Goal: Task Accomplishment & Management: Manage account settings

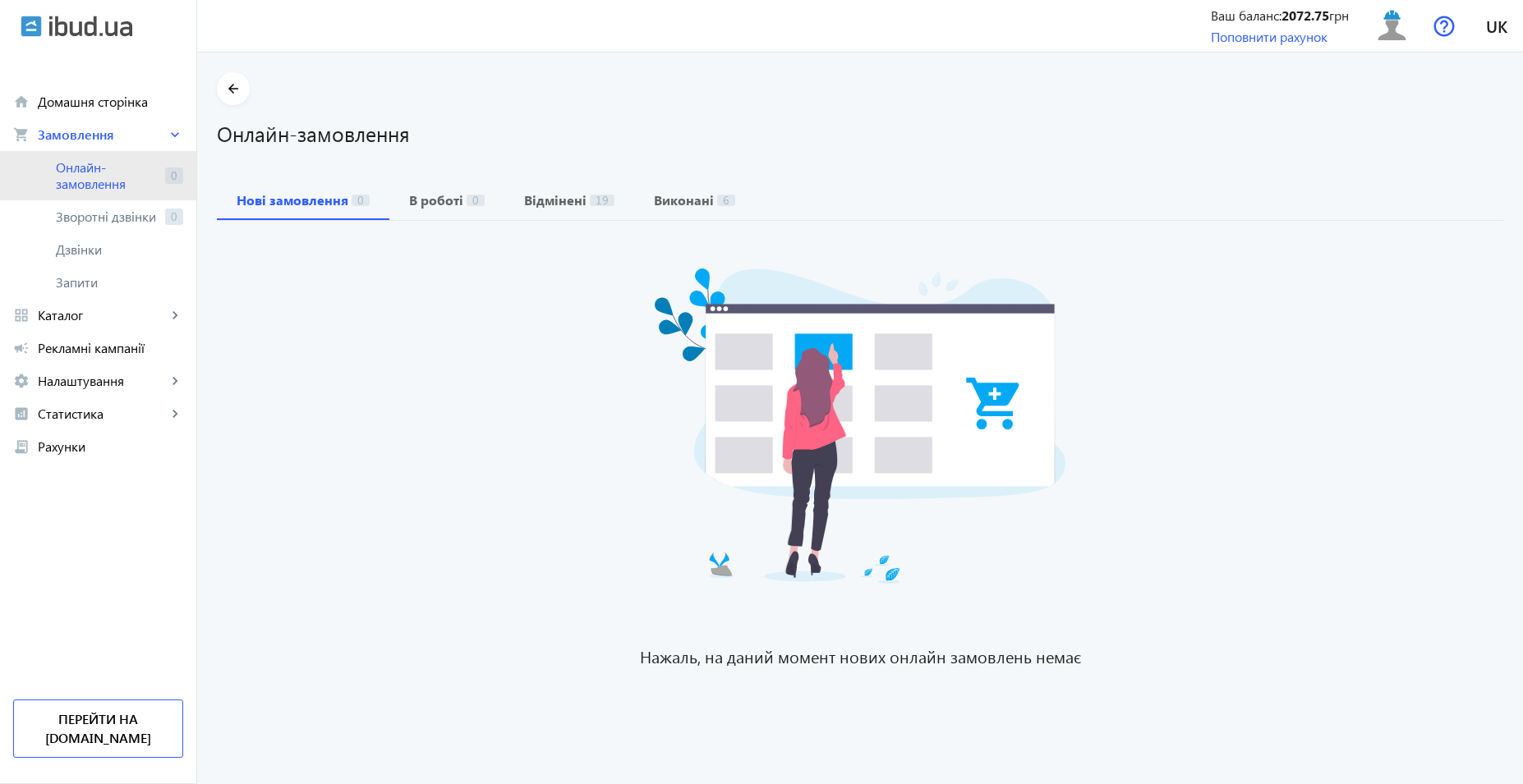
click at [118, 178] on span "Онлайн-замовлення" at bounding box center [108, 175] width 103 height 33
click at [76, 353] on span "Рекламні кампанії" at bounding box center [110, 348] width 145 height 17
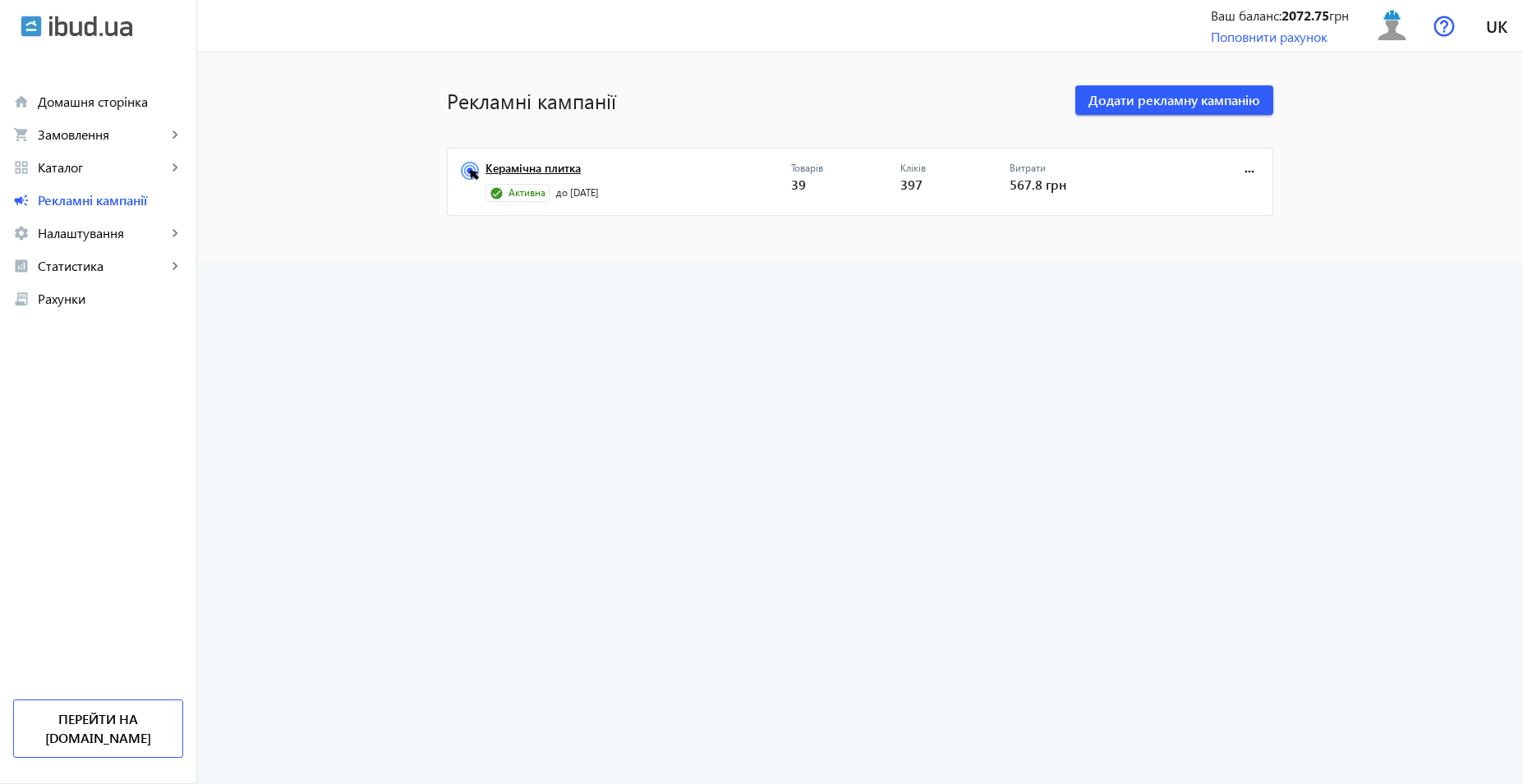
click at [527, 162] on link "Керамічна плитка" at bounding box center [638, 173] width 305 height 23
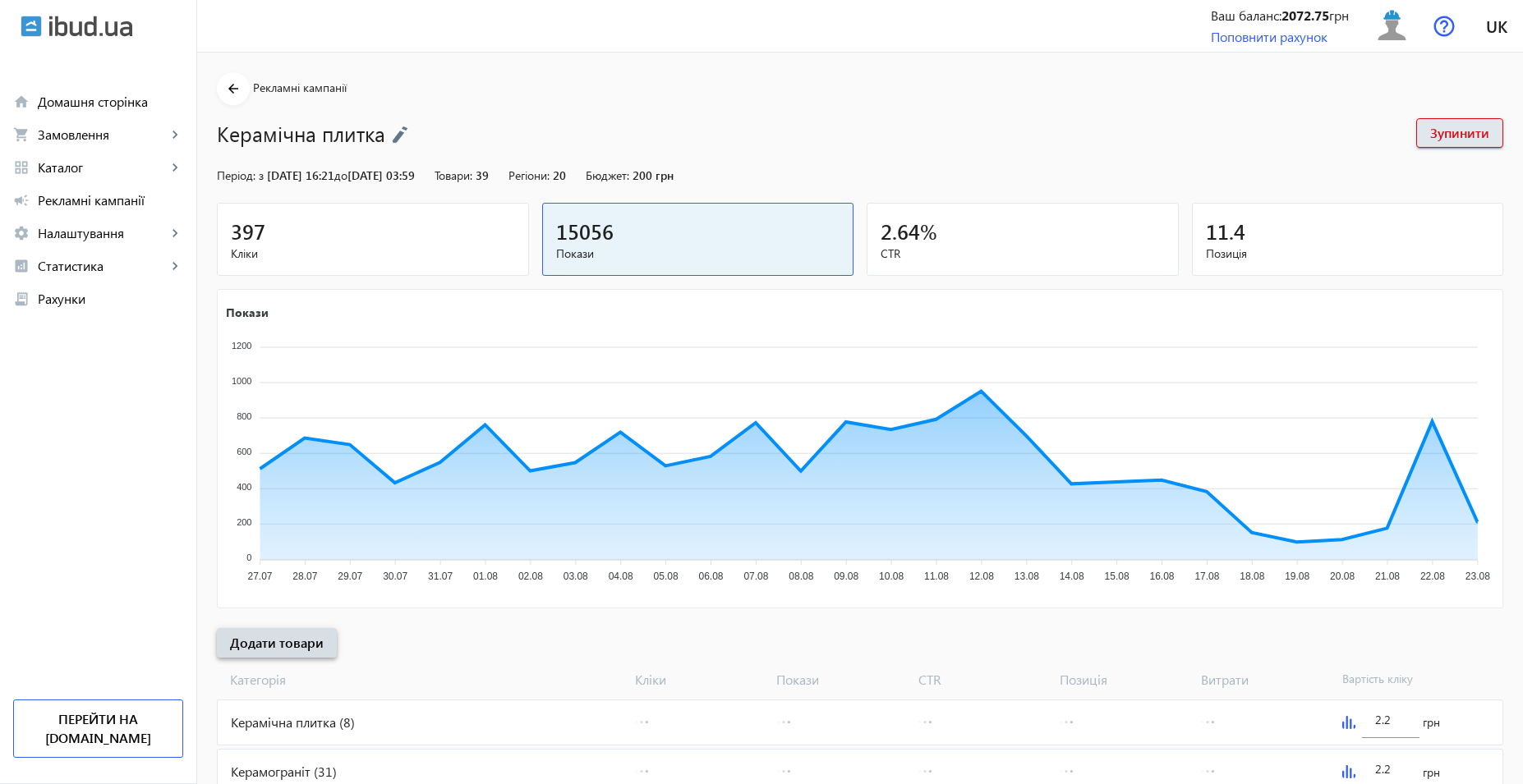
click at [278, 647] on span "Додати товари" at bounding box center [277, 643] width 94 height 18
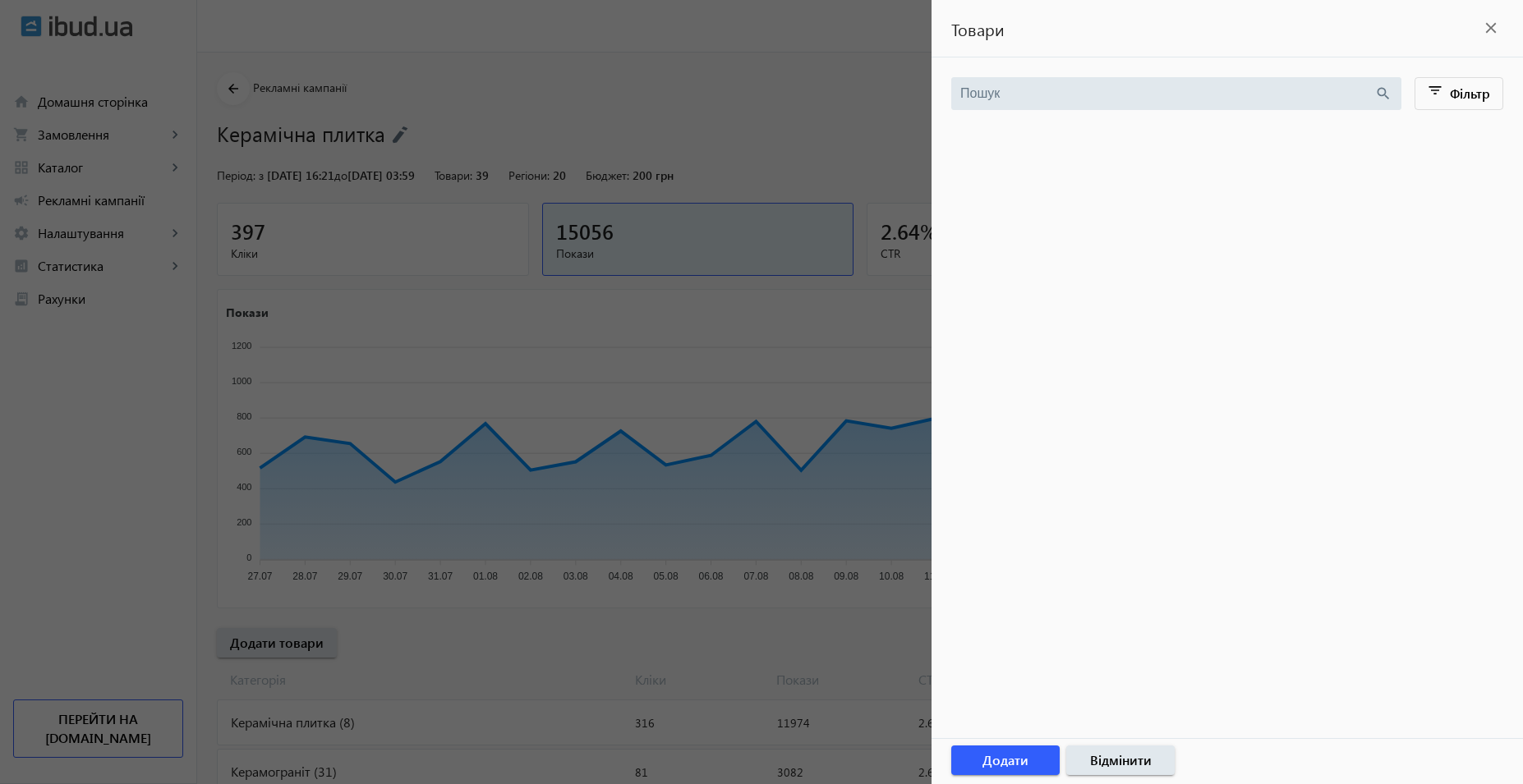
click at [470, 638] on div at bounding box center [761, 392] width 1523 height 784
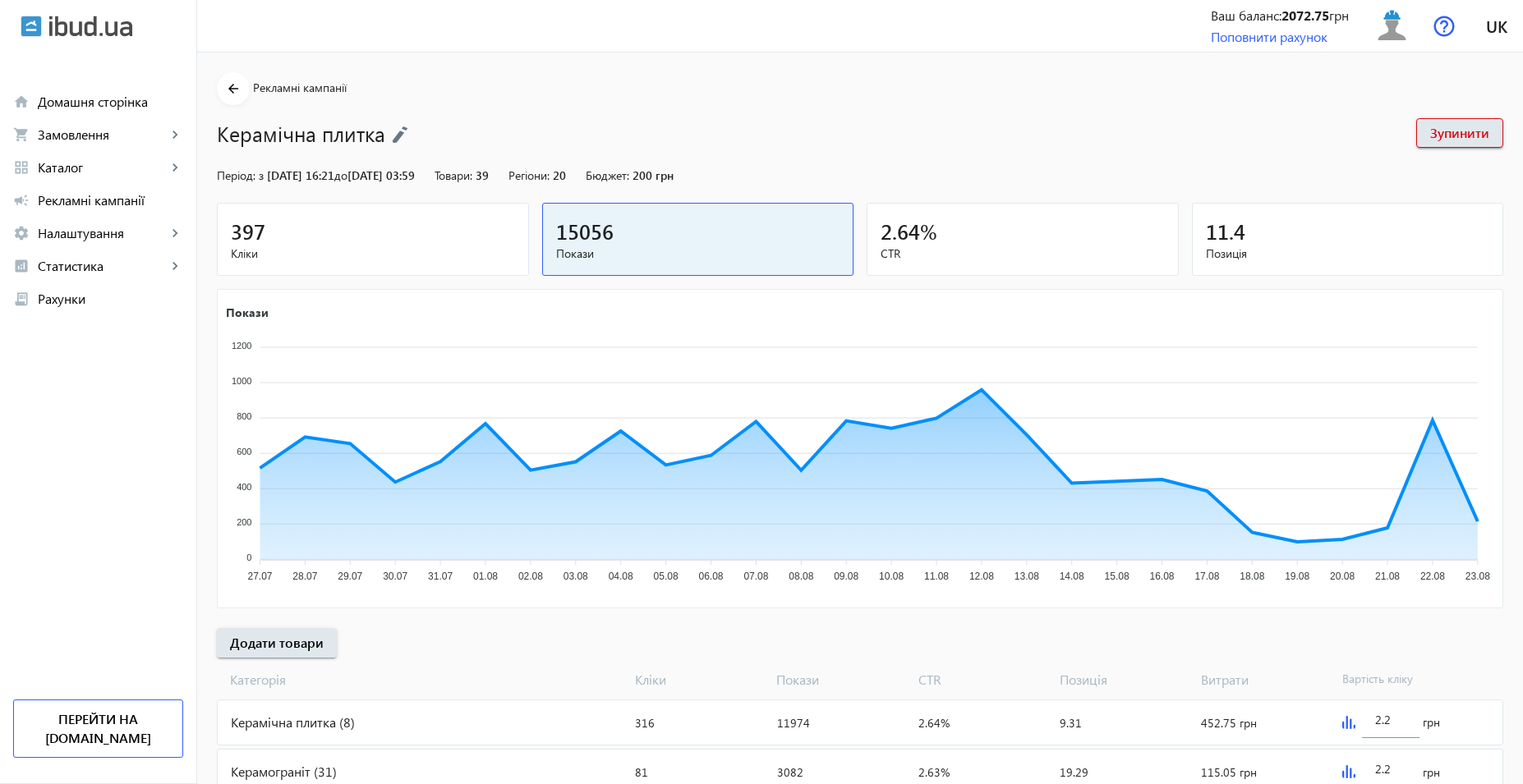
click at [406, 719] on div "Керамічна плитка (8)" at bounding box center [423, 722] width 411 height 44
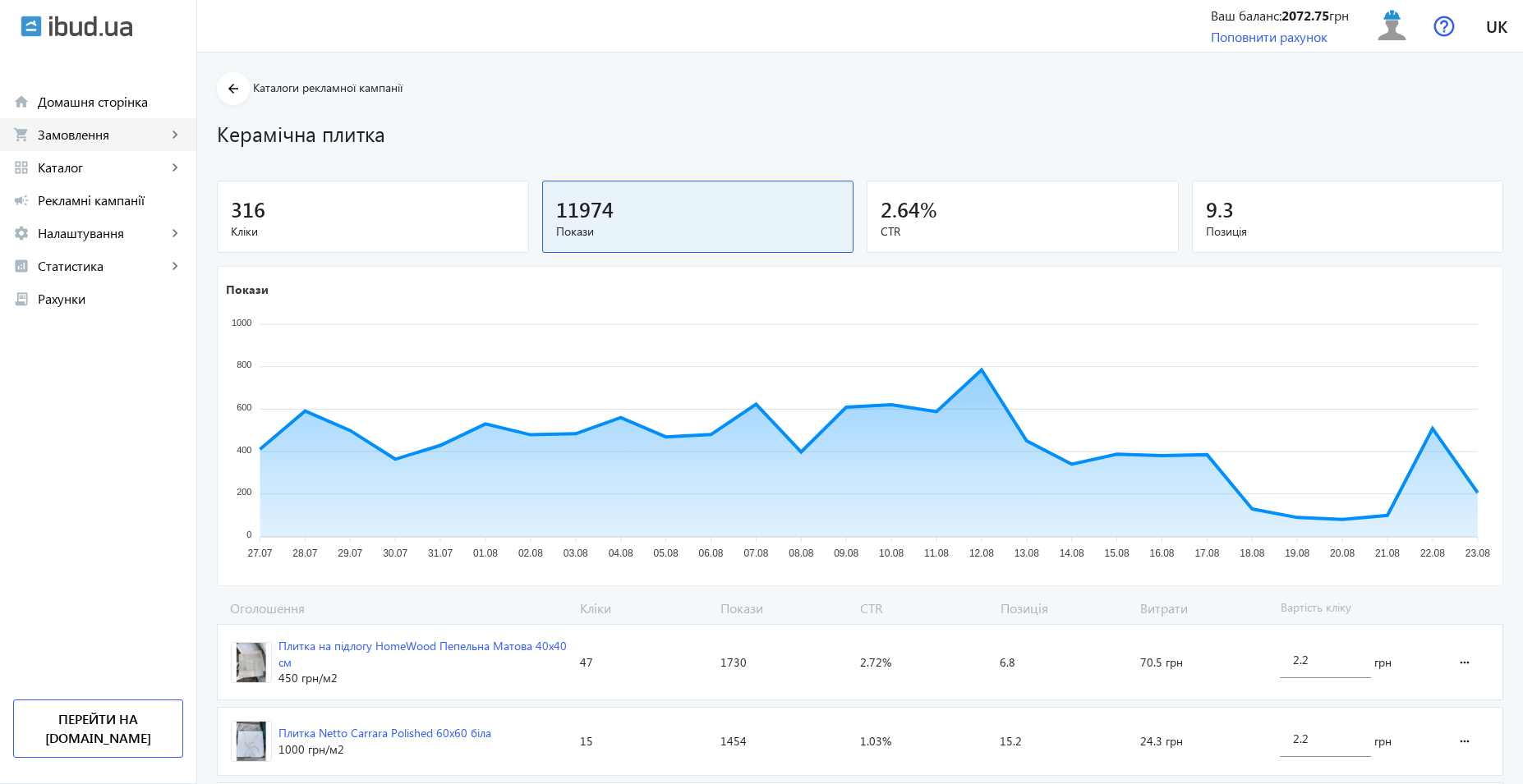
click at [100, 145] on link "shopping_cart Замовлення keyboard_arrow_right" at bounding box center [98, 134] width 197 height 33
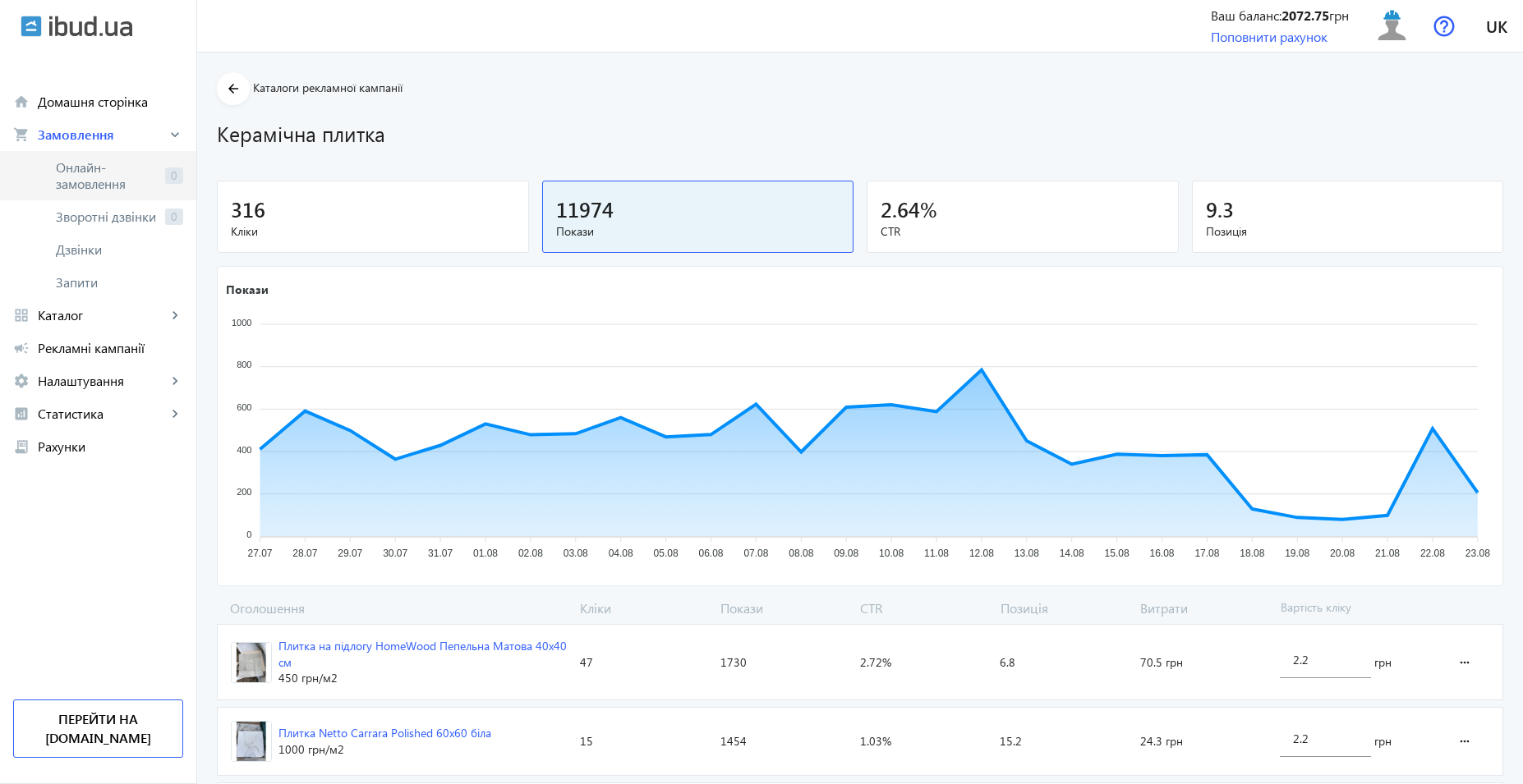
click at [113, 180] on span "Онлайн-замовлення" at bounding box center [108, 175] width 103 height 33
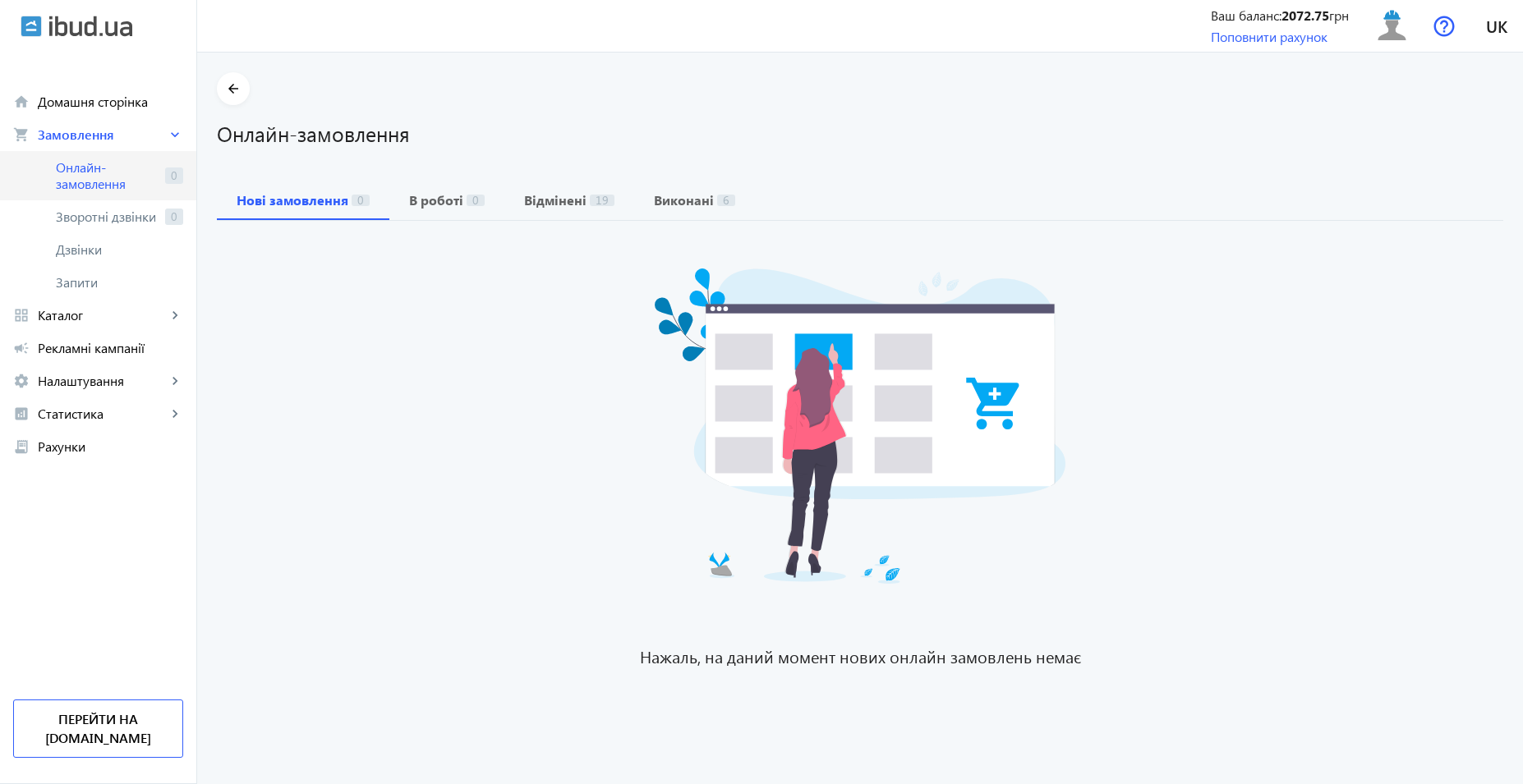
click at [38, 178] on link "Онлайн-замовлення 0" at bounding box center [98, 175] width 197 height 50
